Goal: Transaction & Acquisition: Purchase product/service

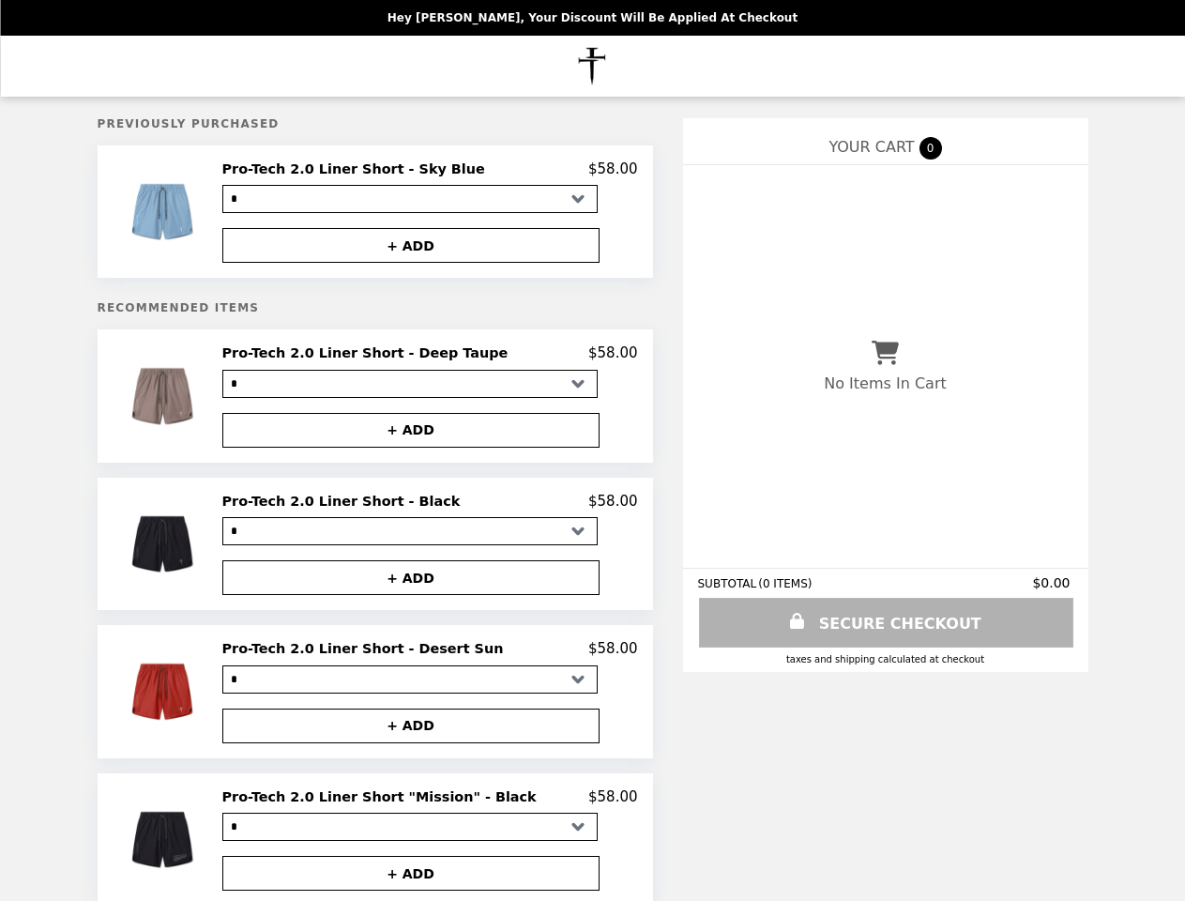
select select "*"
click at [205, 214] on img at bounding box center [164, 211] width 87 height 102
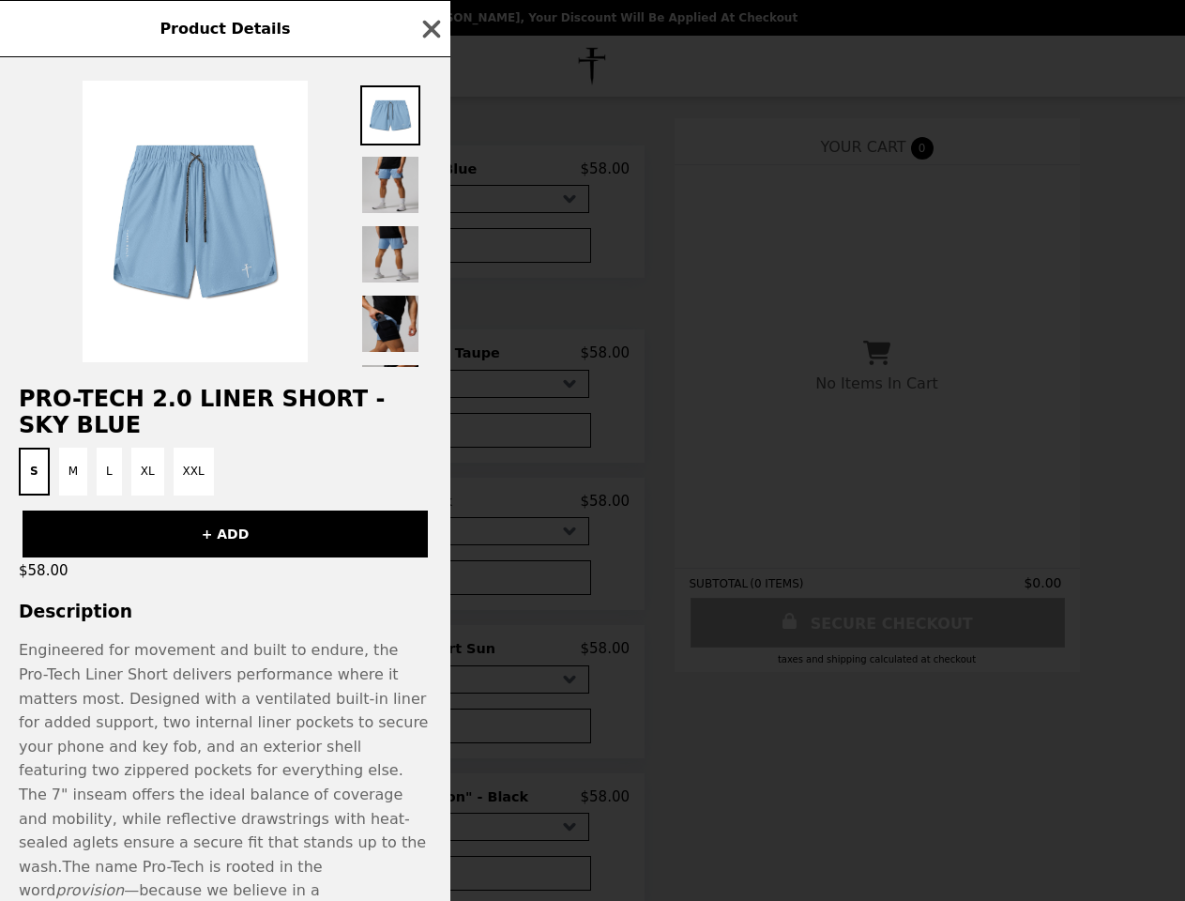
click at [430, 172] on div "Product Details Pro-Tech 2.0 Liner Short - Sky Blue S M L XL XXL + ADD $58.00 D…" at bounding box center [592, 450] width 1185 height 901
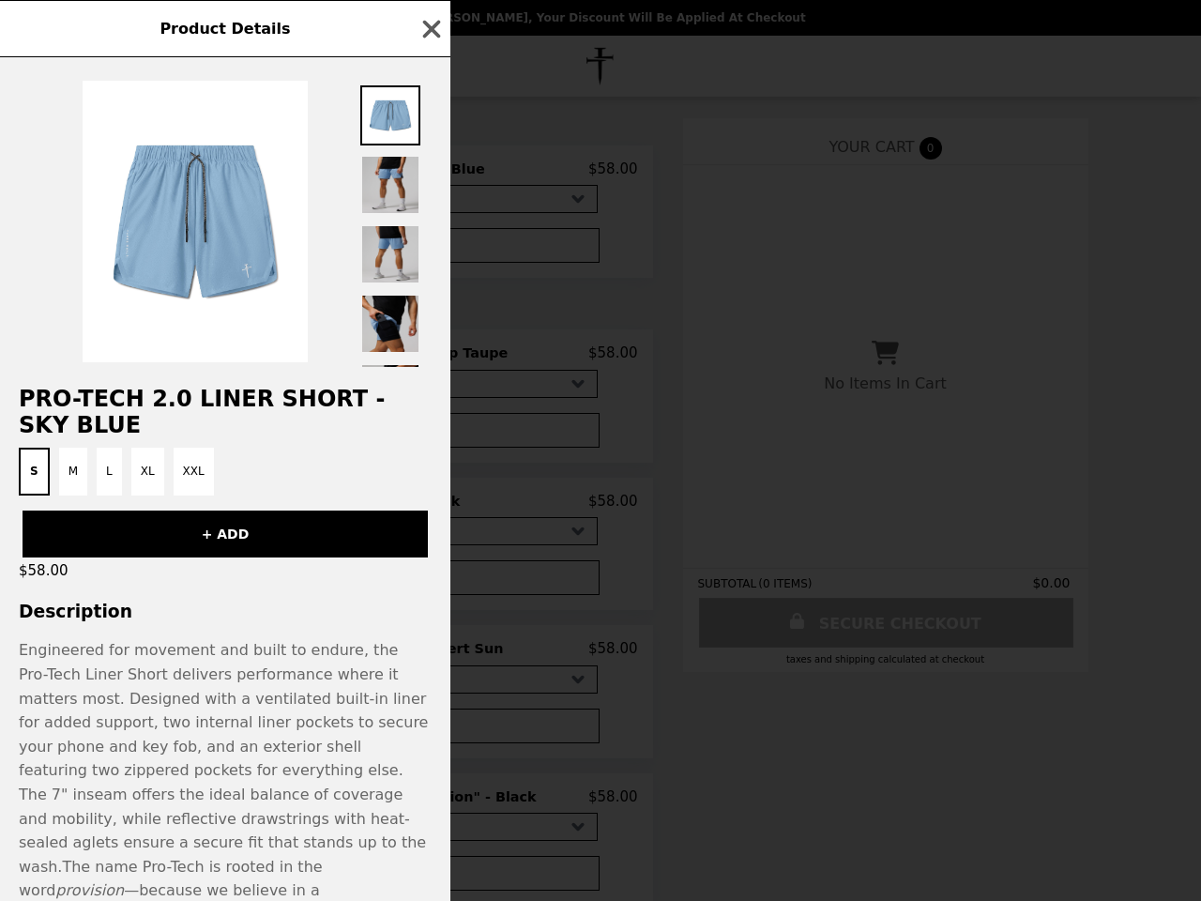
click at [430, 249] on div at bounding box center [225, 212] width 451 height 310
click at [205, 402] on h2 "Pro-Tech 2.0 Liner Short - Sky Blue" at bounding box center [225, 412] width 451 height 53
click at [430, 359] on div "Product Details Pro-Tech 2.0 Liner Short - Sky Blue S M L XL XXL + ADD $58.00 D…" at bounding box center [600, 450] width 1201 height 901
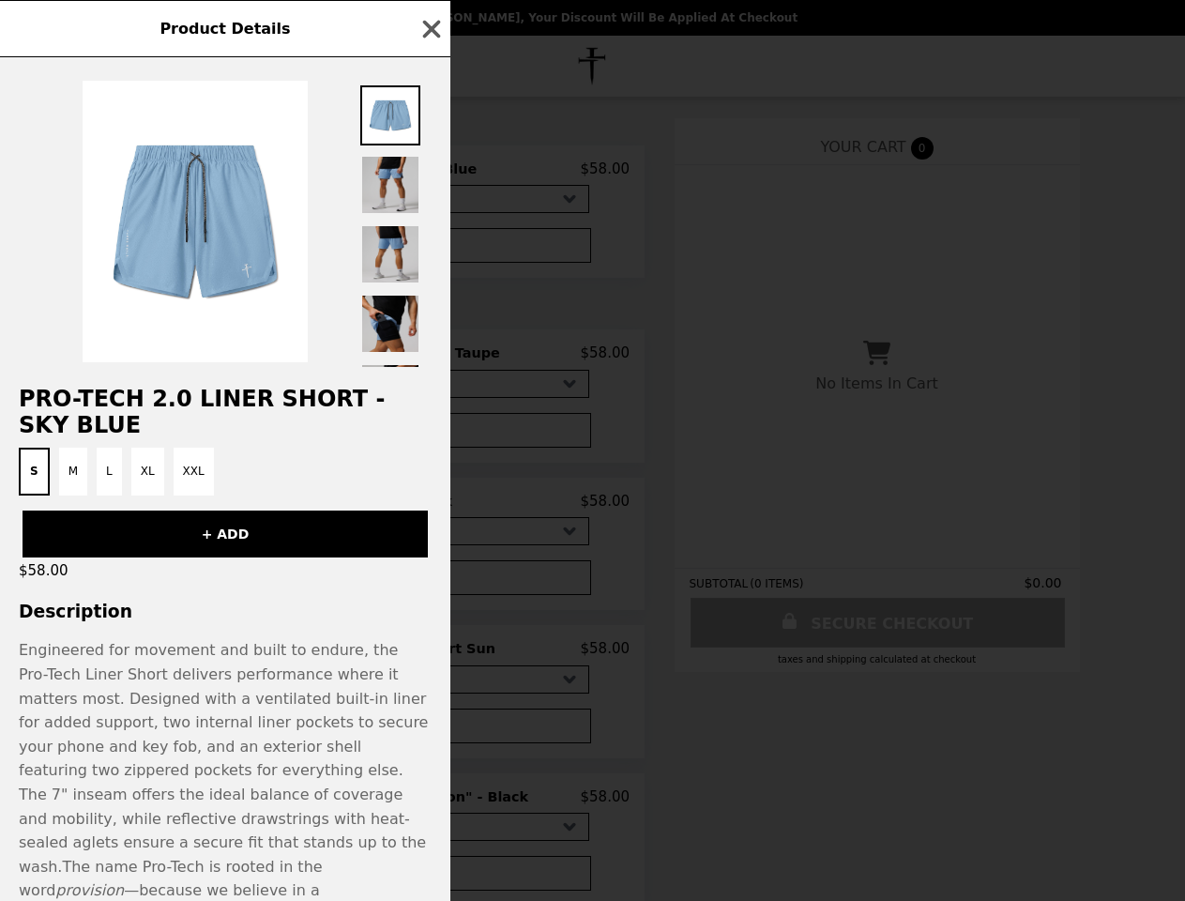
click at [430, 436] on button "+ ADD" at bounding box center [402, 430] width 377 height 35
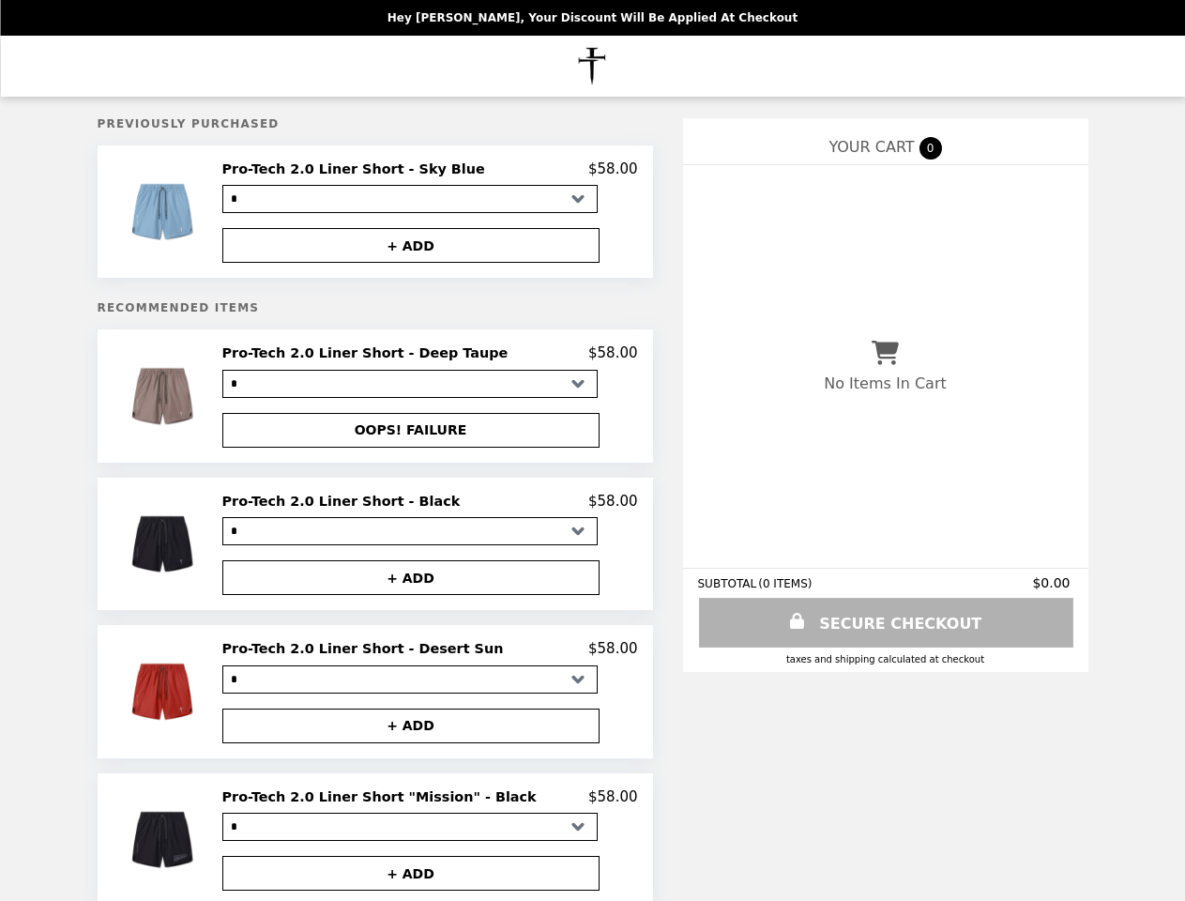
click at [205, 551] on img at bounding box center [164, 544] width 87 height 102
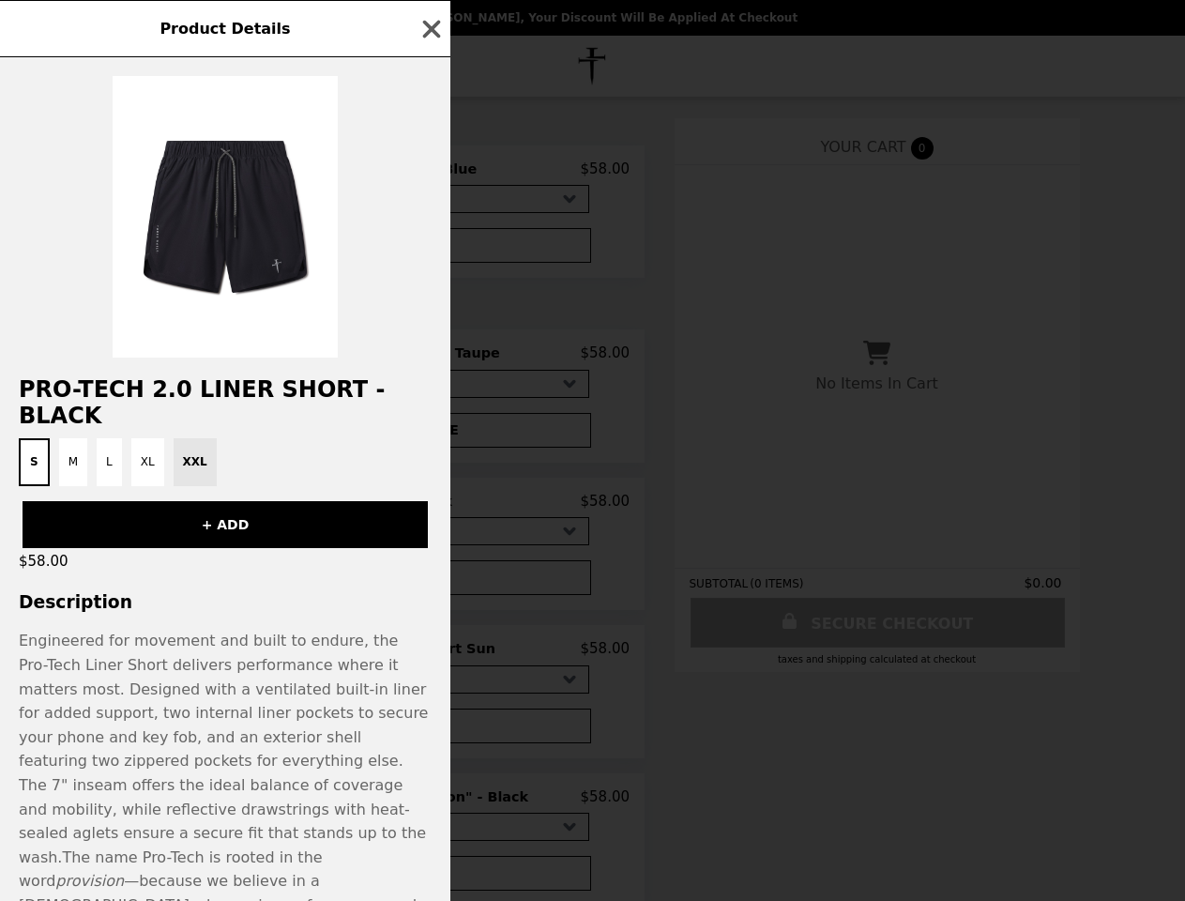
click at [430, 509] on div "Product Details Pro-Tech 2.0 Liner Short - Black S M L XL XXL + ADD $58.00 Desc…" at bounding box center [592, 450] width 1185 height 901
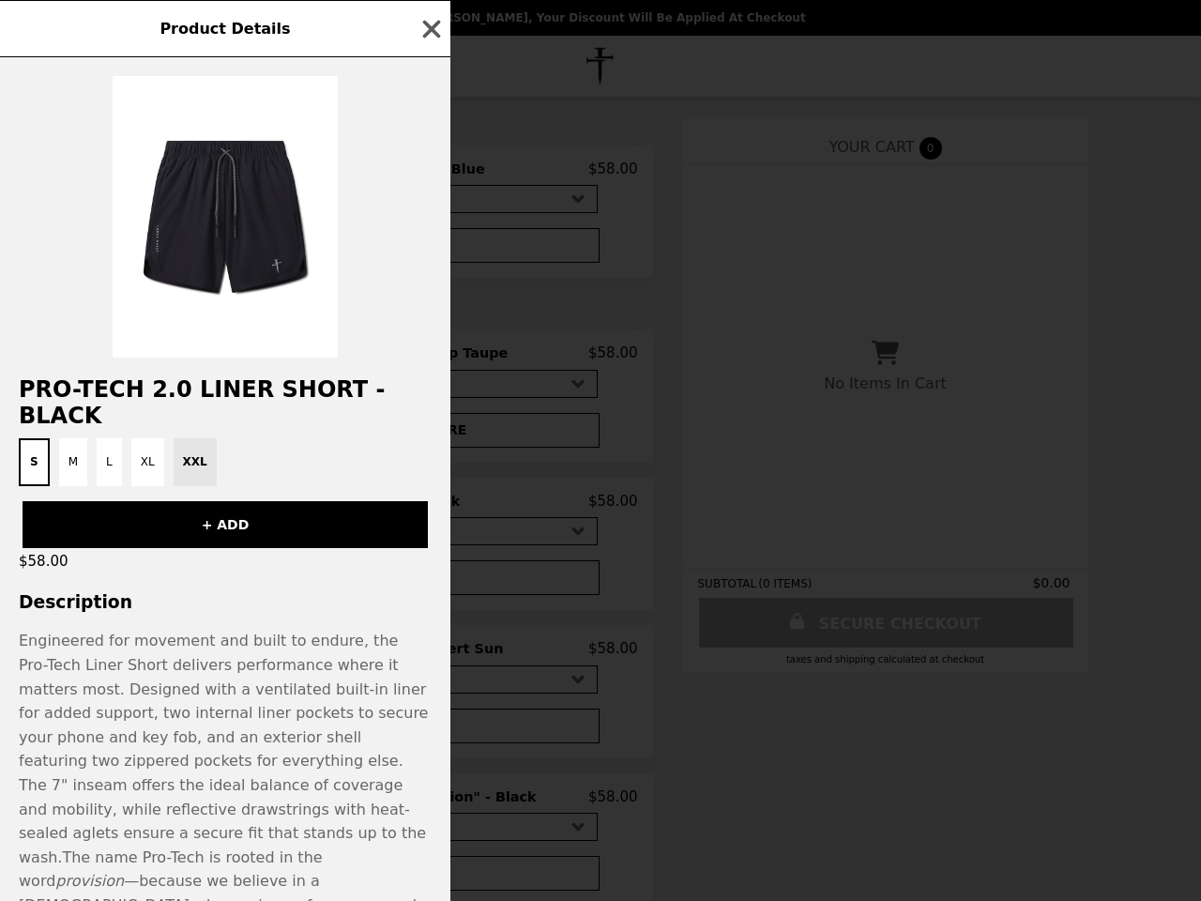
click at [430, 592] on h3 "Description" at bounding box center [225, 602] width 451 height 20
click at [205, 700] on p "Engineered for movement and built to endure, the Pro-Tech Liner Short delivers …" at bounding box center [225, 821] width 413 height 385
